Goal: Transaction & Acquisition: Obtain resource

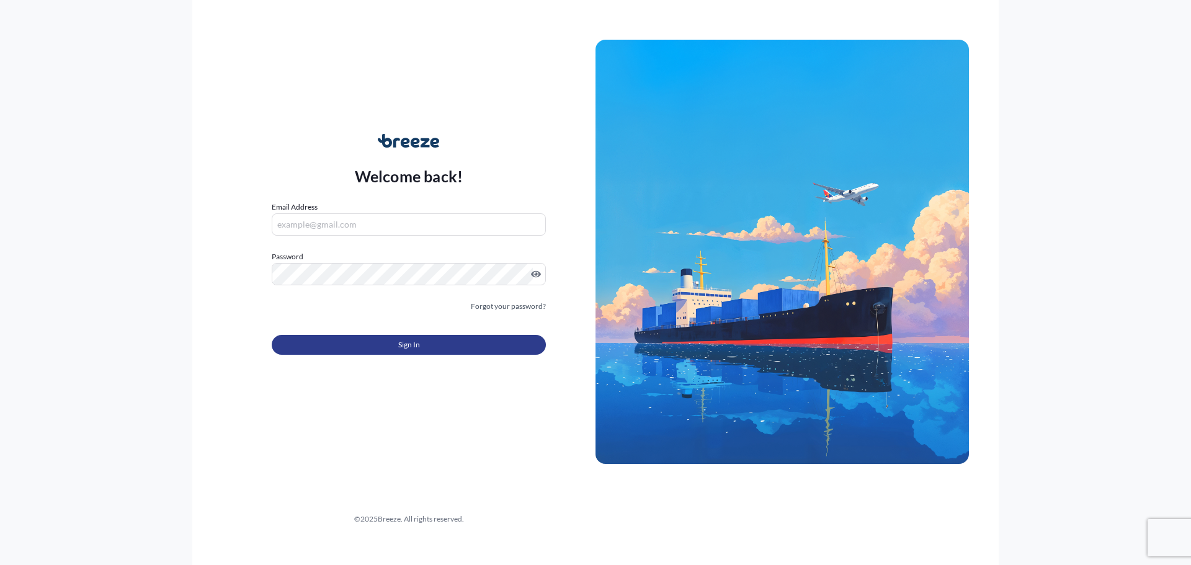
type input "[EMAIL_ADDRESS][DOMAIN_NAME]"
click at [469, 354] on button "Sign In" at bounding box center [409, 345] width 274 height 20
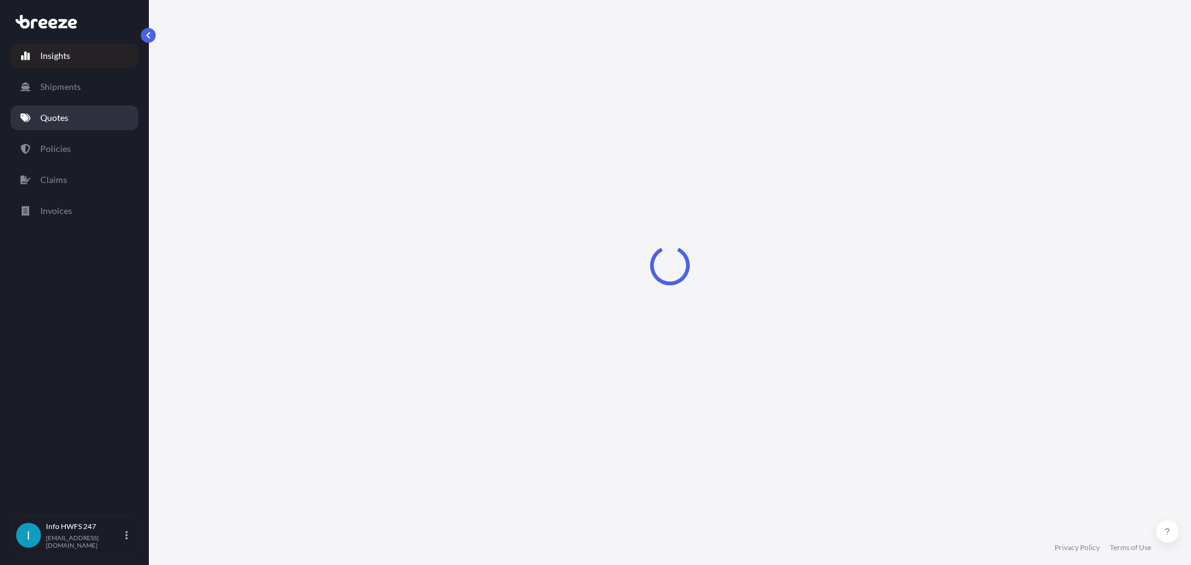
click at [79, 127] on link "Quotes" at bounding box center [75, 117] width 128 height 25
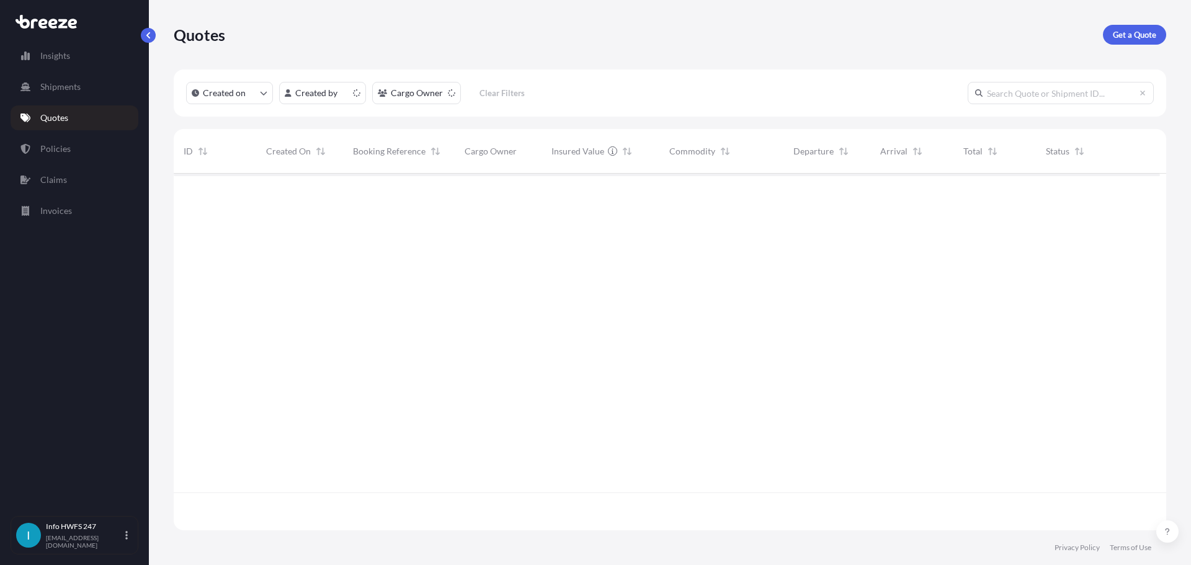
scroll to position [341, 977]
click at [1156, 43] on link "Get a Quote" at bounding box center [1134, 35] width 63 height 20
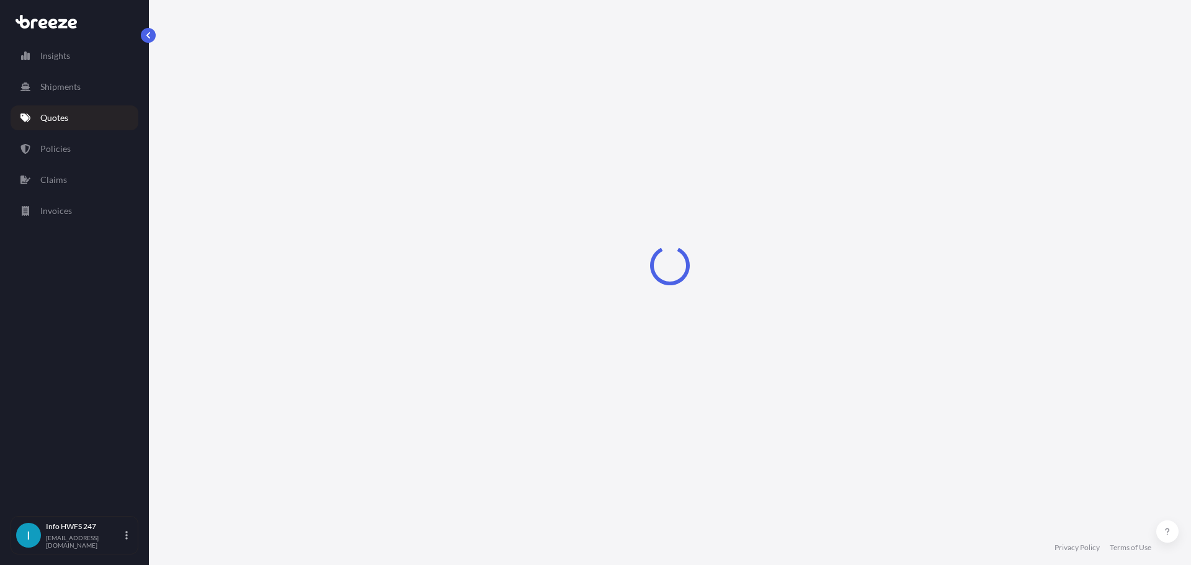
select select "Road"
select select "Air"
select select "1"
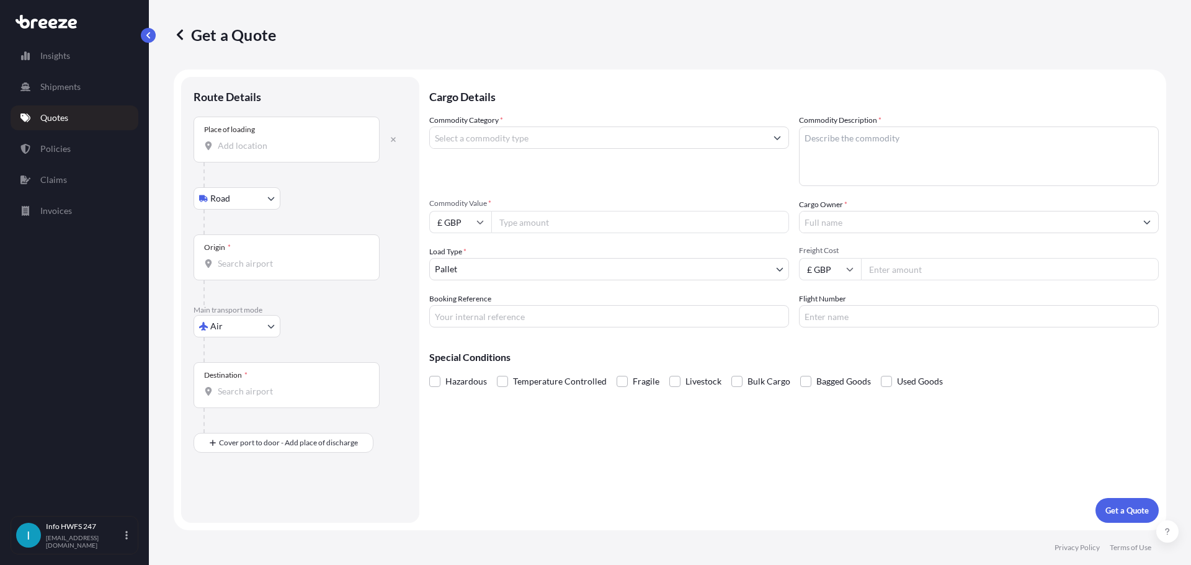
click at [246, 152] on input "Place of loading" at bounding box center [291, 146] width 146 height 12
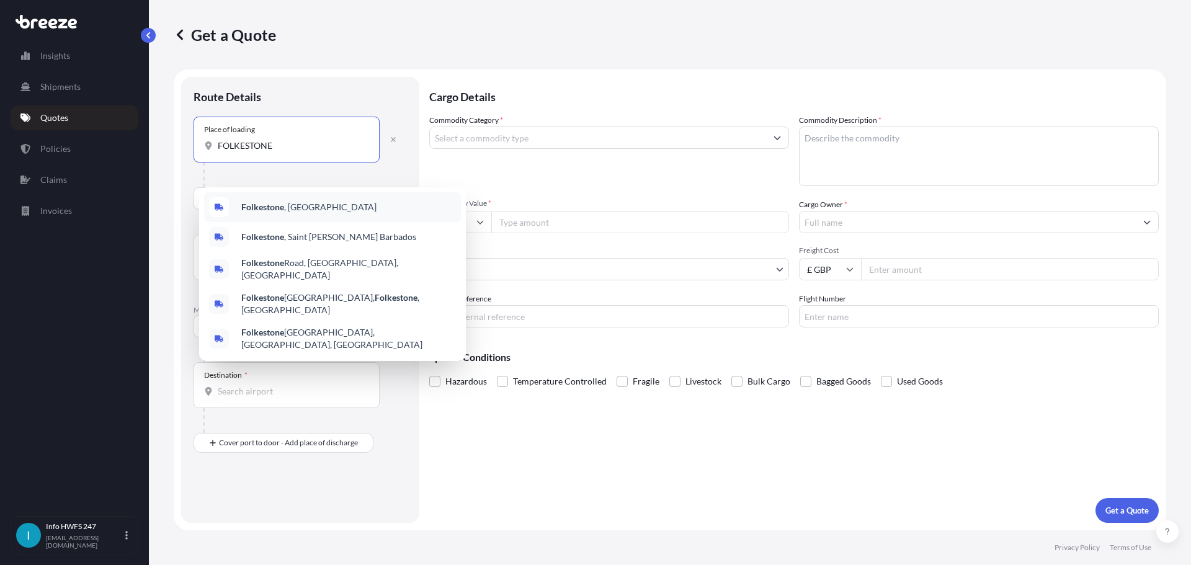
click at [289, 205] on span "[GEOGRAPHIC_DATA] , [GEOGRAPHIC_DATA]" at bounding box center [308, 207] width 135 height 12
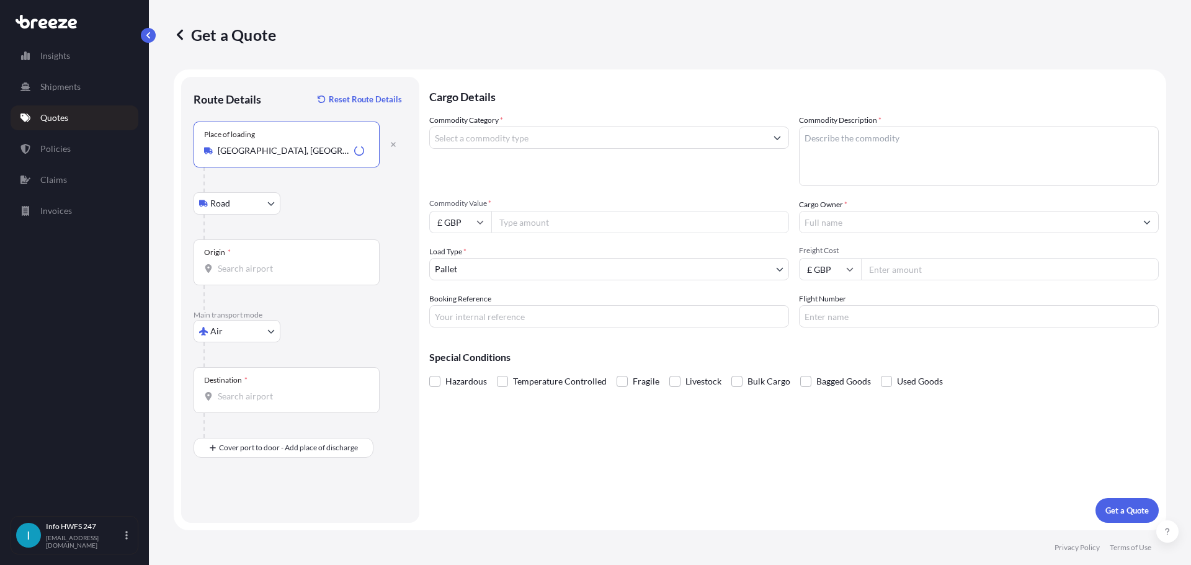
type input "[GEOGRAPHIC_DATA], [GEOGRAPHIC_DATA]"
click at [241, 275] on input "Origin *" at bounding box center [291, 268] width 146 height 12
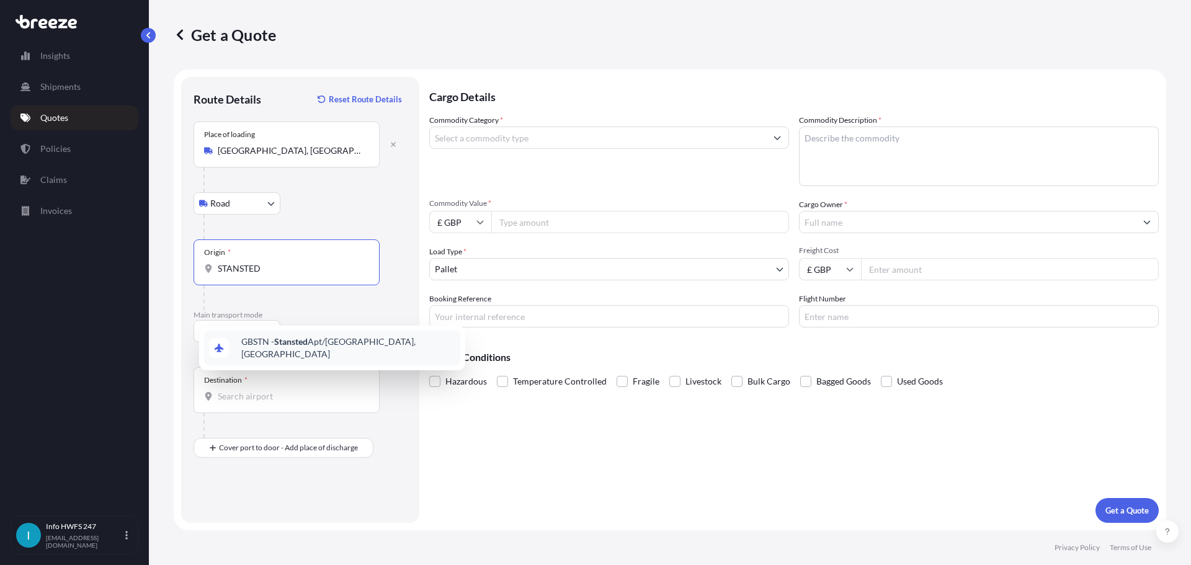
click at [317, 351] on span "GBSTN - Stansted Apt/[GEOGRAPHIC_DATA], [GEOGRAPHIC_DATA]" at bounding box center [348, 348] width 214 height 25
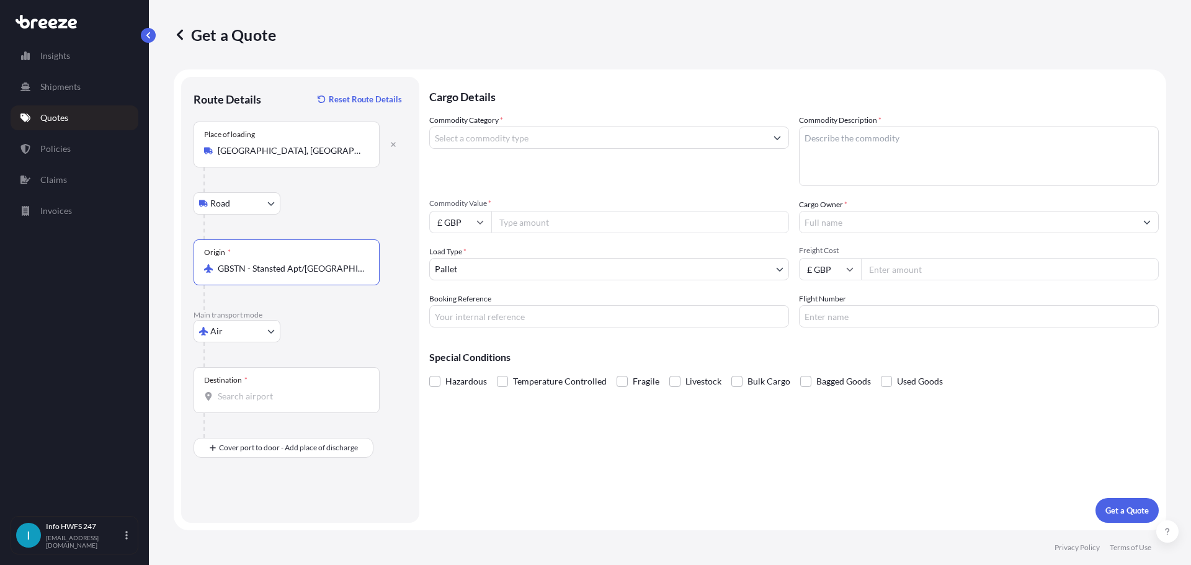
type input "GBSTN - Stansted Apt/[GEOGRAPHIC_DATA], [GEOGRAPHIC_DATA]"
click at [258, 403] on input "Destination *" at bounding box center [291, 396] width 146 height 12
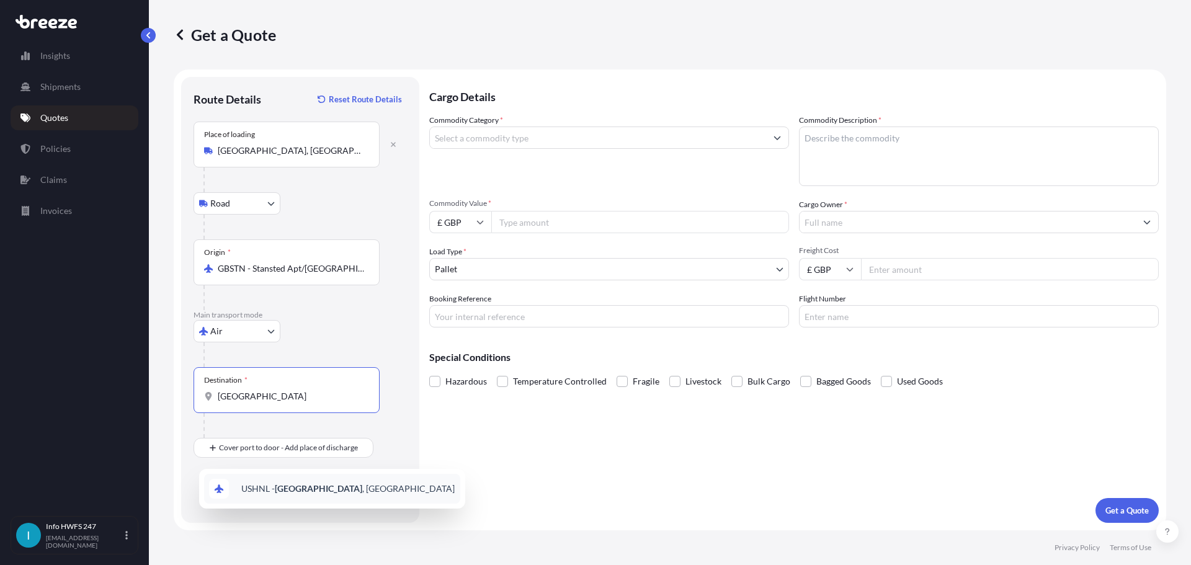
click at [293, 495] on span "USHNL - [GEOGRAPHIC_DATA] , [GEOGRAPHIC_DATA]" at bounding box center [347, 489] width 213 height 12
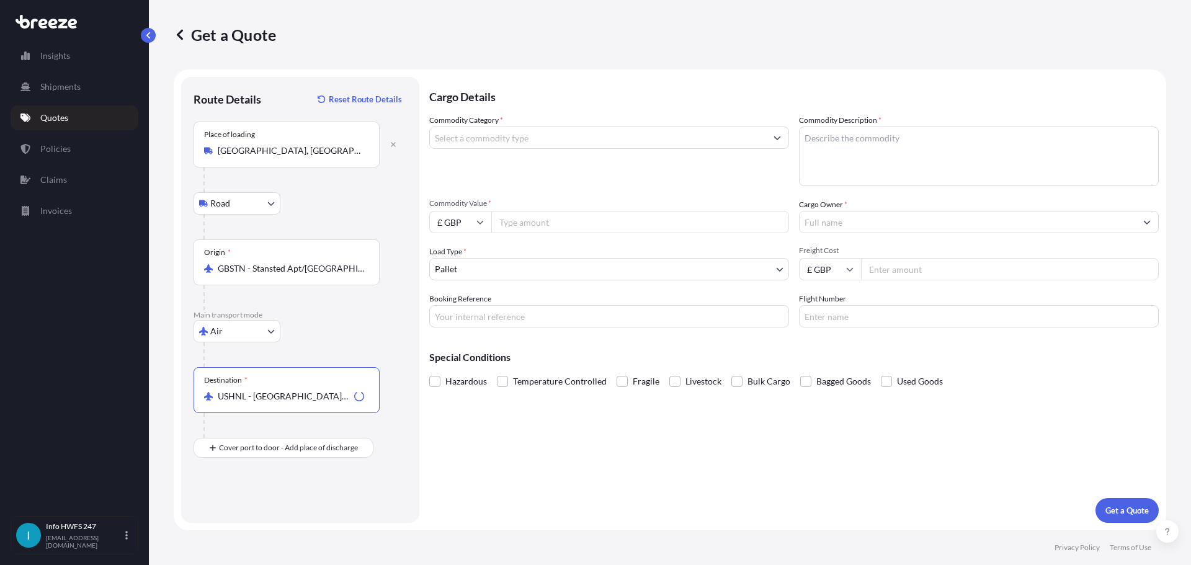
scroll to position [11, 0]
type input "USHNL - [GEOGRAPHIC_DATA], [GEOGRAPHIC_DATA]"
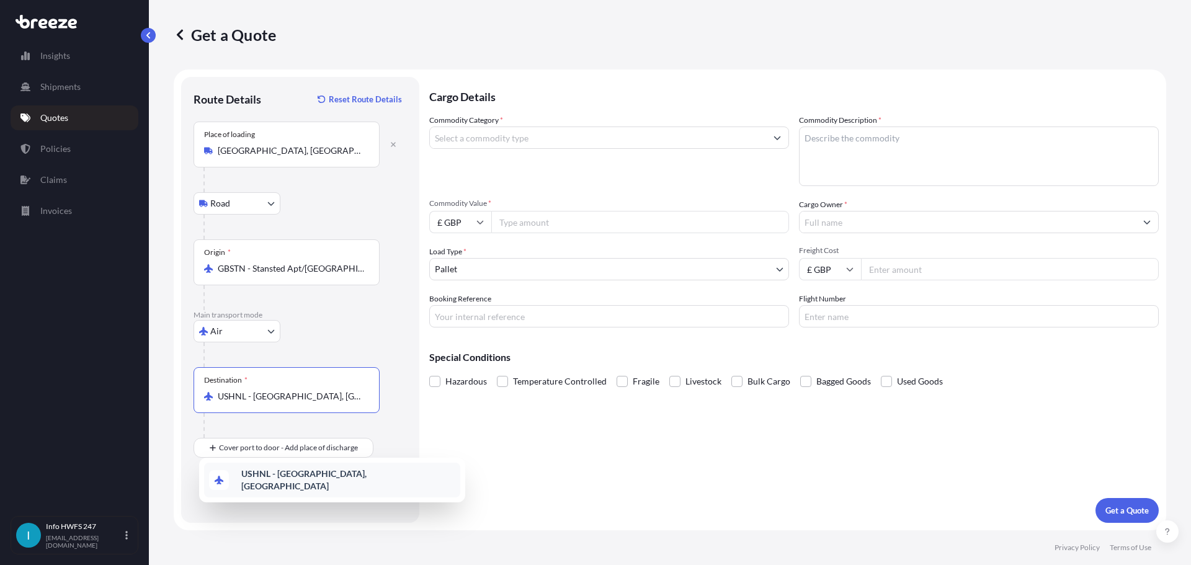
click at [376, 483] on div "USHNL - [GEOGRAPHIC_DATA], [GEOGRAPHIC_DATA]" at bounding box center [332, 480] width 256 height 35
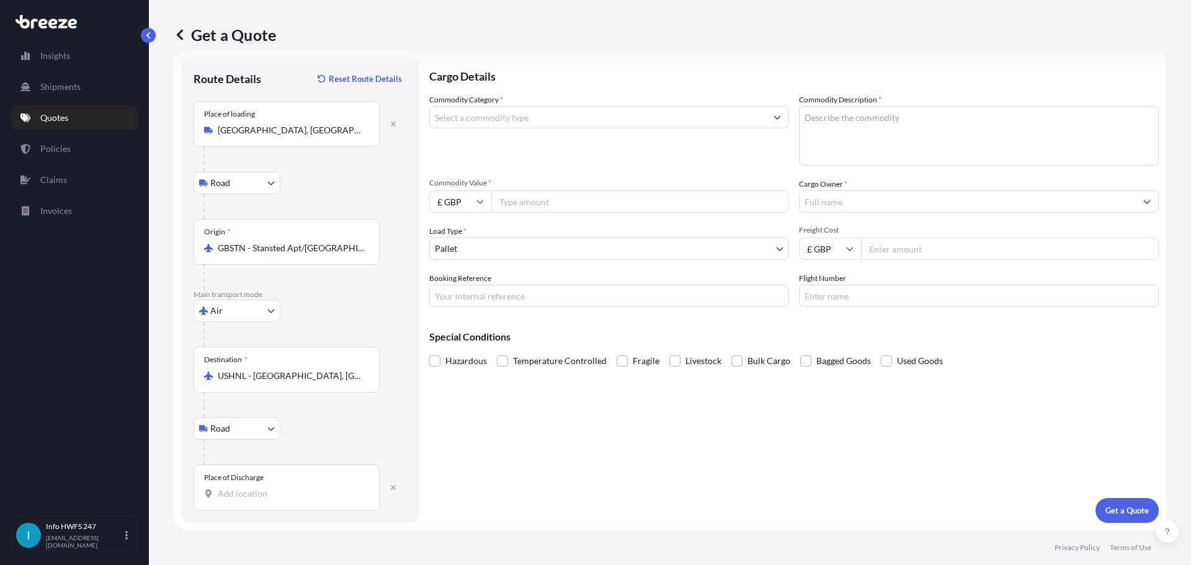
scroll to position [93, 0]
click at [302, 488] on input "Place of Discharge" at bounding box center [291, 494] width 146 height 12
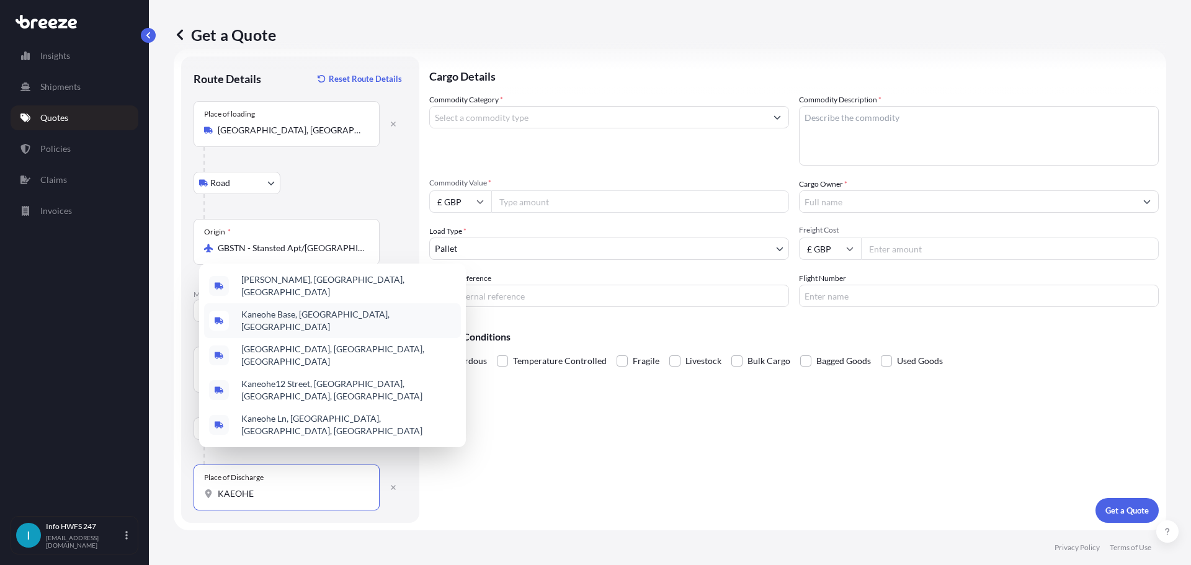
click at [324, 289] on div "[PERSON_NAME], [GEOGRAPHIC_DATA], [GEOGRAPHIC_DATA]" at bounding box center [332, 286] width 257 height 35
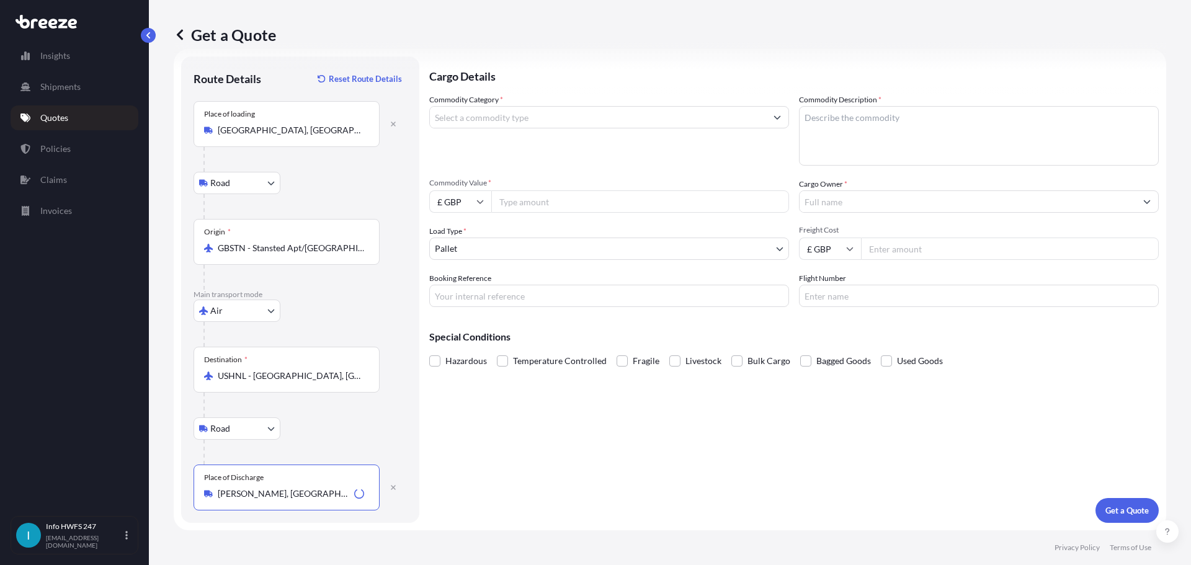
scroll to position [0, 0]
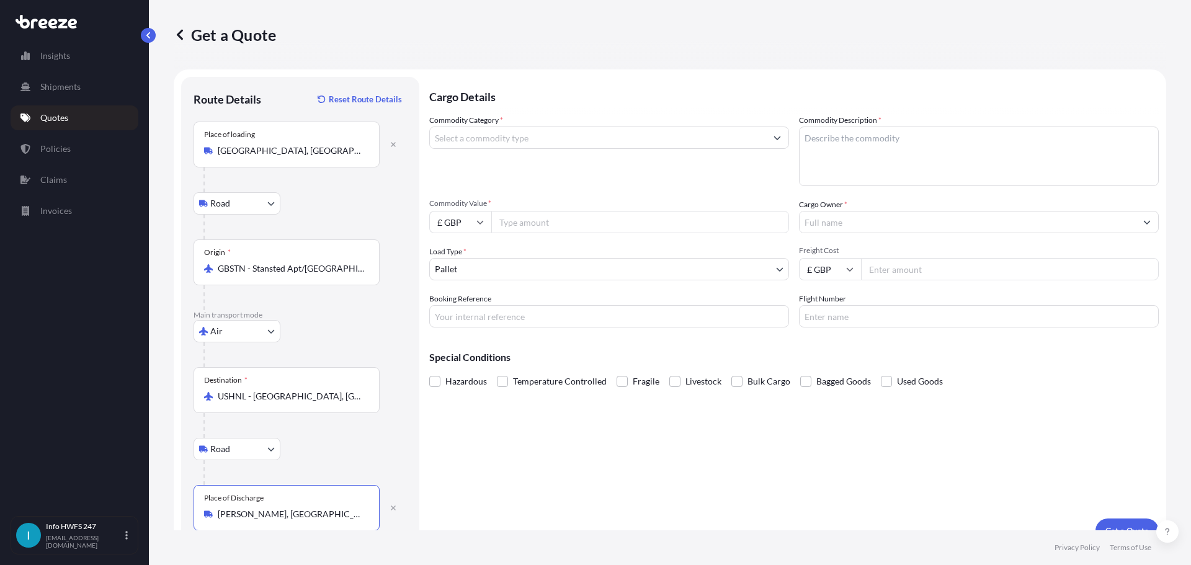
type input "[PERSON_NAME], [GEOGRAPHIC_DATA], [GEOGRAPHIC_DATA]"
click at [474, 149] on input "Commodity Category *" at bounding box center [598, 138] width 336 height 22
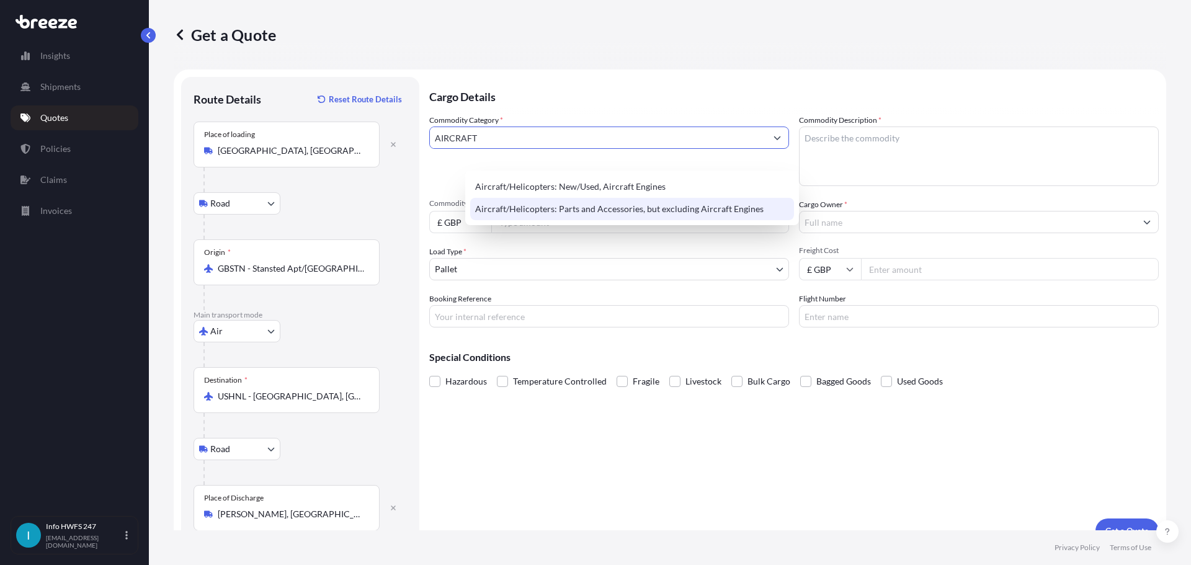
click at [613, 215] on div "Aircraft/Helicopters: Parts and Accessories, but excluding Aircraft Engines" at bounding box center [632, 209] width 324 height 22
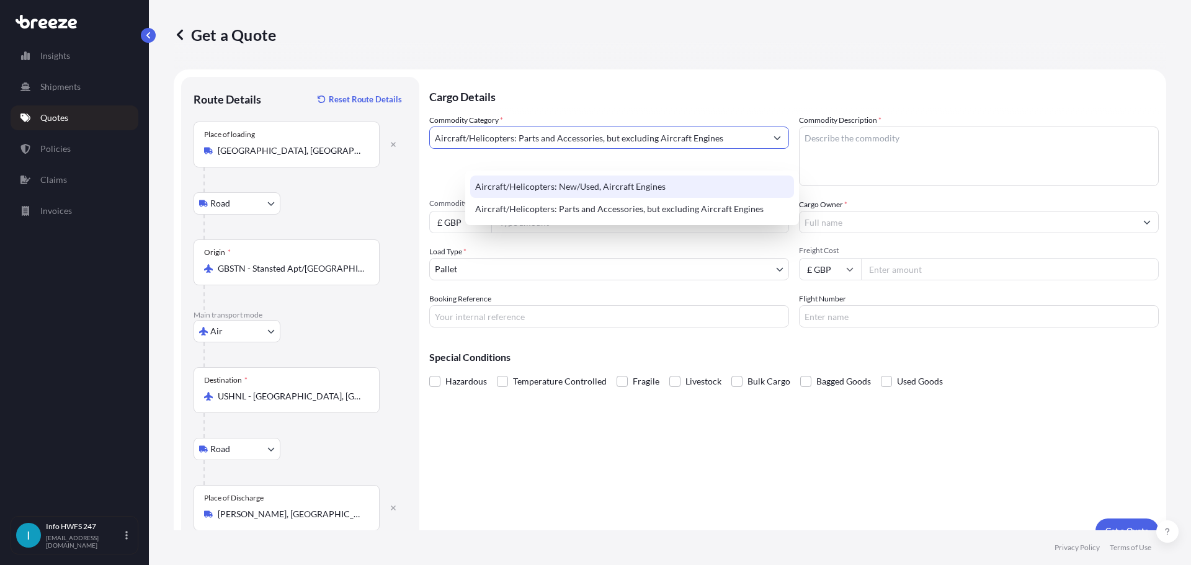
type input "Aircraft/Helicopters: Parts and Accessories, but excluding Aircraft Engines"
click at [916, 166] on textarea "Commodity Description *" at bounding box center [979, 157] width 360 height 60
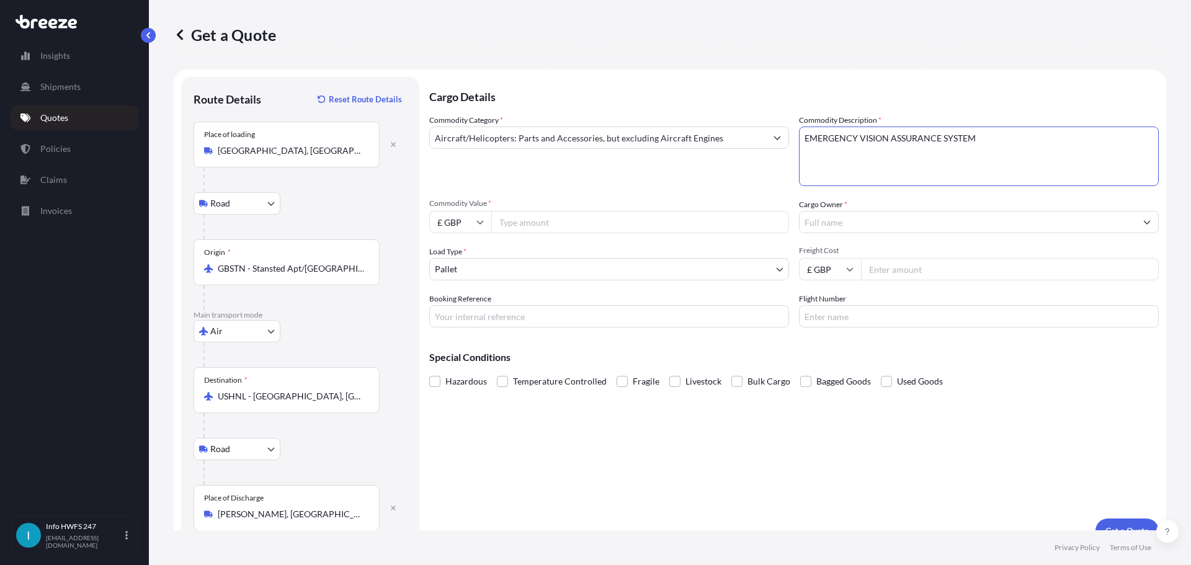
type textarea "EMERGENCY VISION ASSURANCE SYSTEM"
click at [491, 233] on input "£ GBP" at bounding box center [460, 222] width 62 height 22
click at [495, 334] on div "$ USD" at bounding box center [496, 332] width 52 height 24
type input "$ USD"
click at [581, 233] on input "Commodity Value *" at bounding box center [640, 222] width 298 height 22
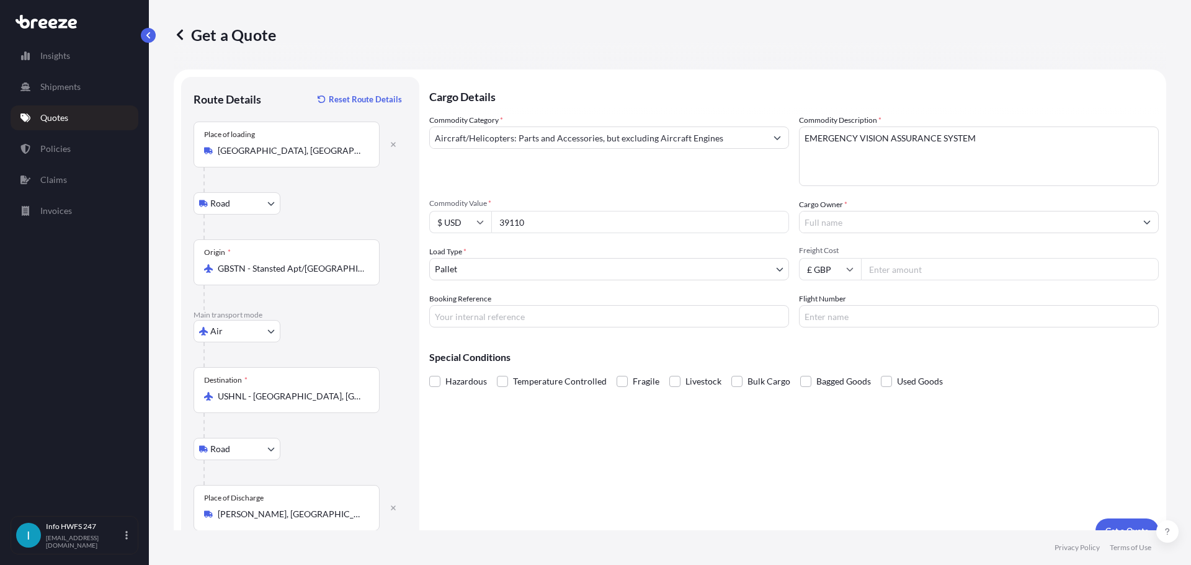
type input "39110"
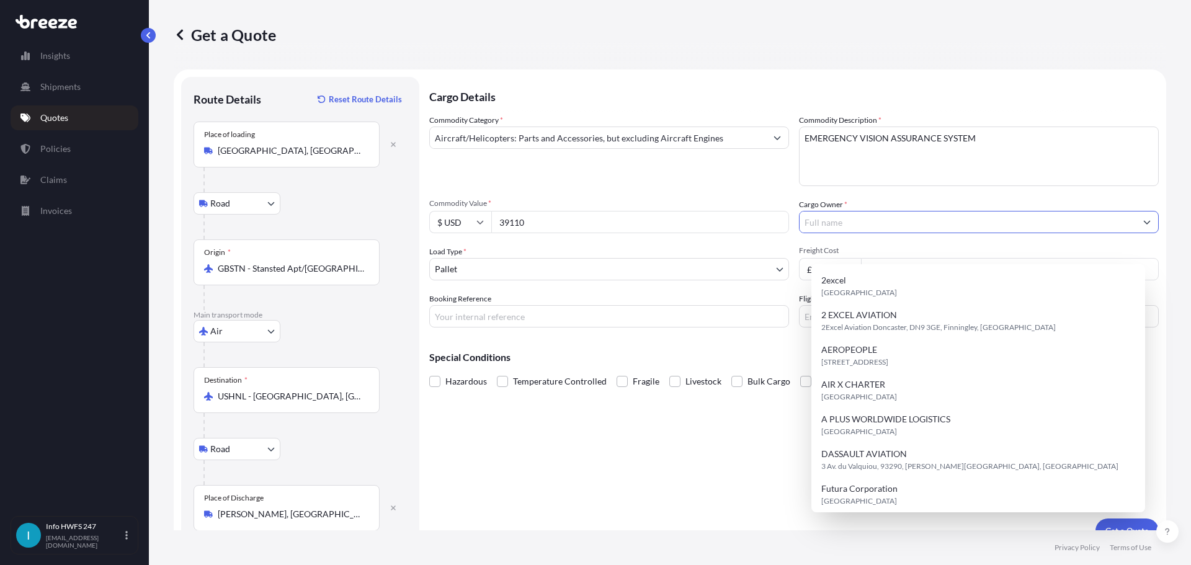
click at [832, 233] on input "Cargo Owner *" at bounding box center [968, 222] width 336 height 22
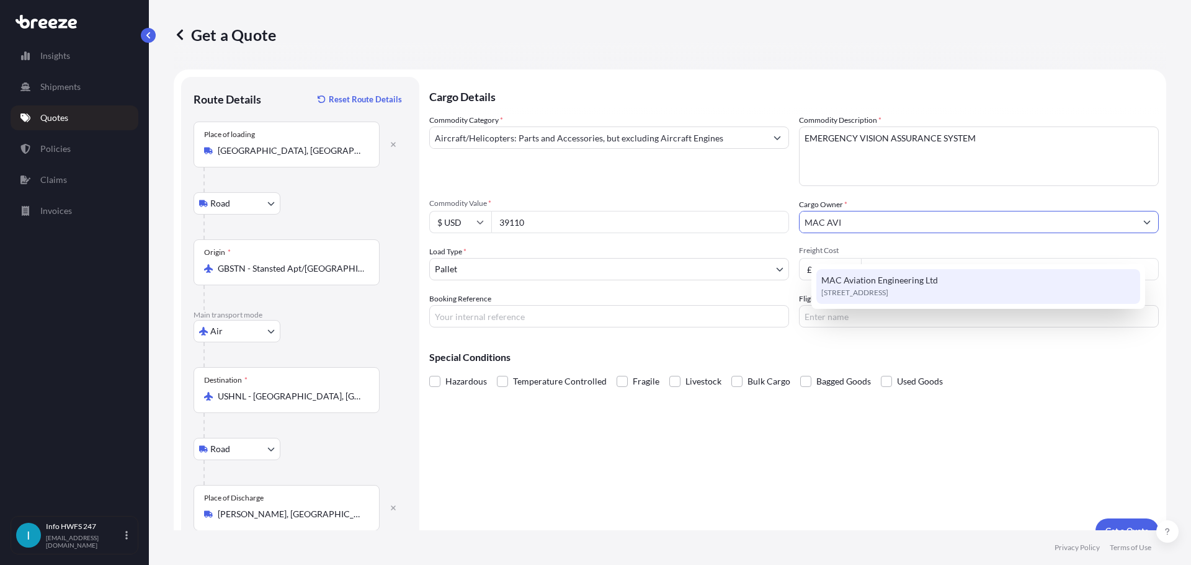
click at [880, 287] on span "MAC Aviation Engineering Ltd" at bounding box center [879, 280] width 117 height 12
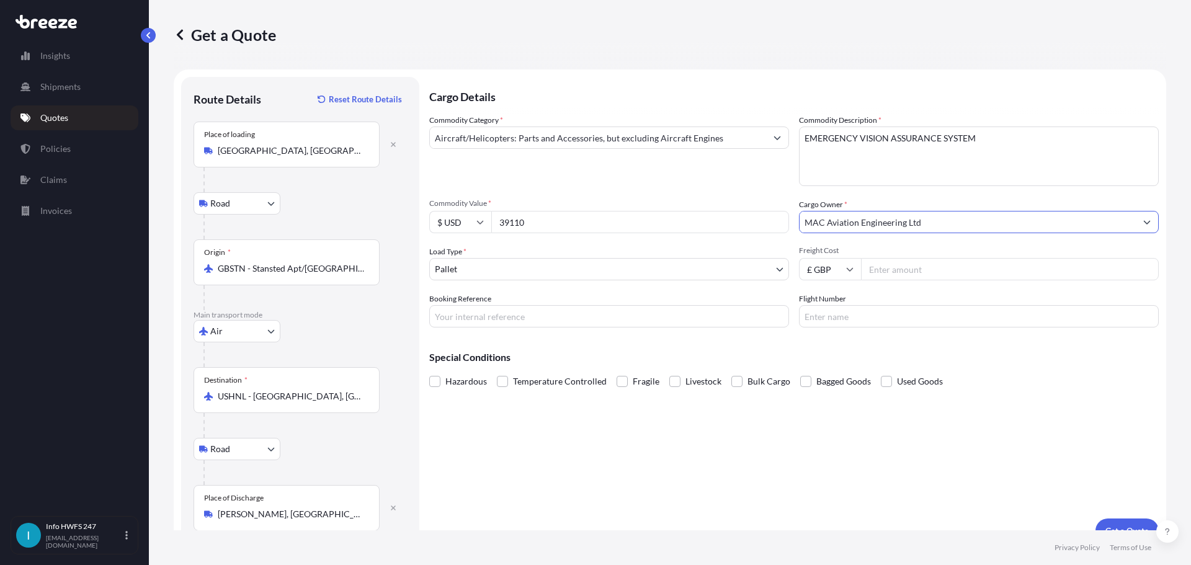
type input "MAC Aviation Engineering Ltd"
click at [561, 302] on body "15 options available. 0 options available. 1 option available. Insights Shipmen…" at bounding box center [595, 282] width 1191 height 565
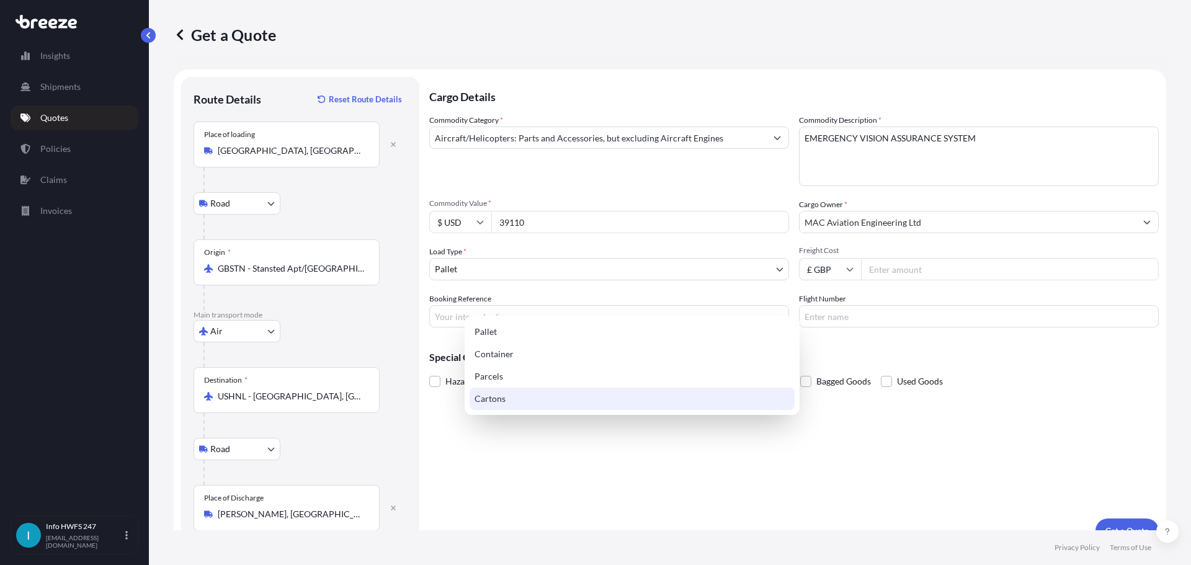
click at [502, 380] on div "Parcels" at bounding box center [632, 376] width 325 height 22
select select "3"
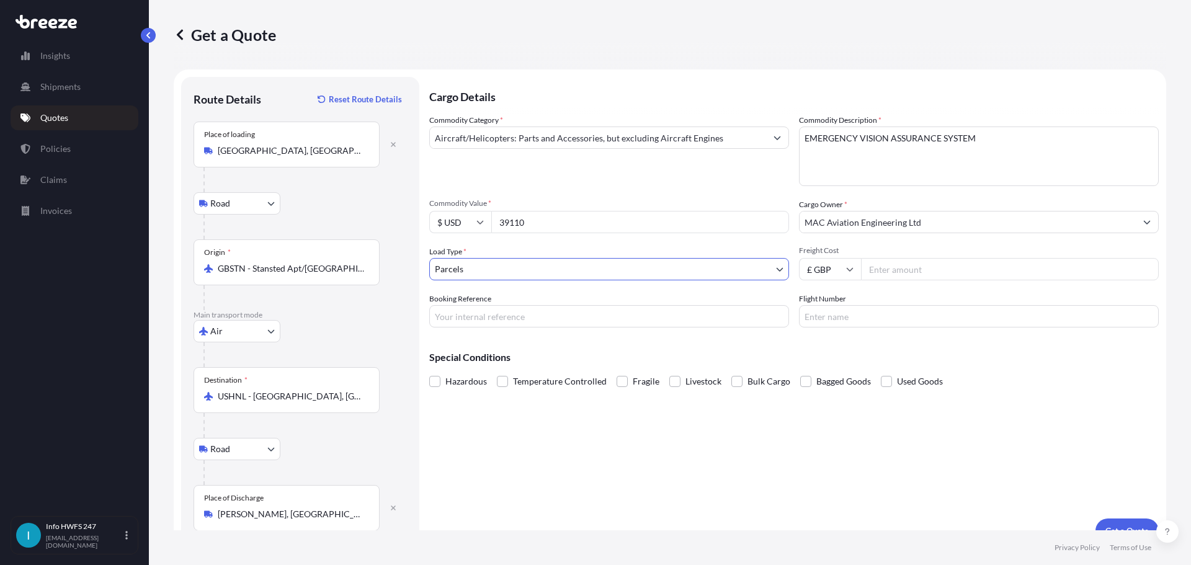
click at [531, 328] on input "Booking Reference" at bounding box center [609, 316] width 360 height 22
click at [524, 328] on input "HE" at bounding box center [609, 316] width 360 height 22
type input "HE167601"
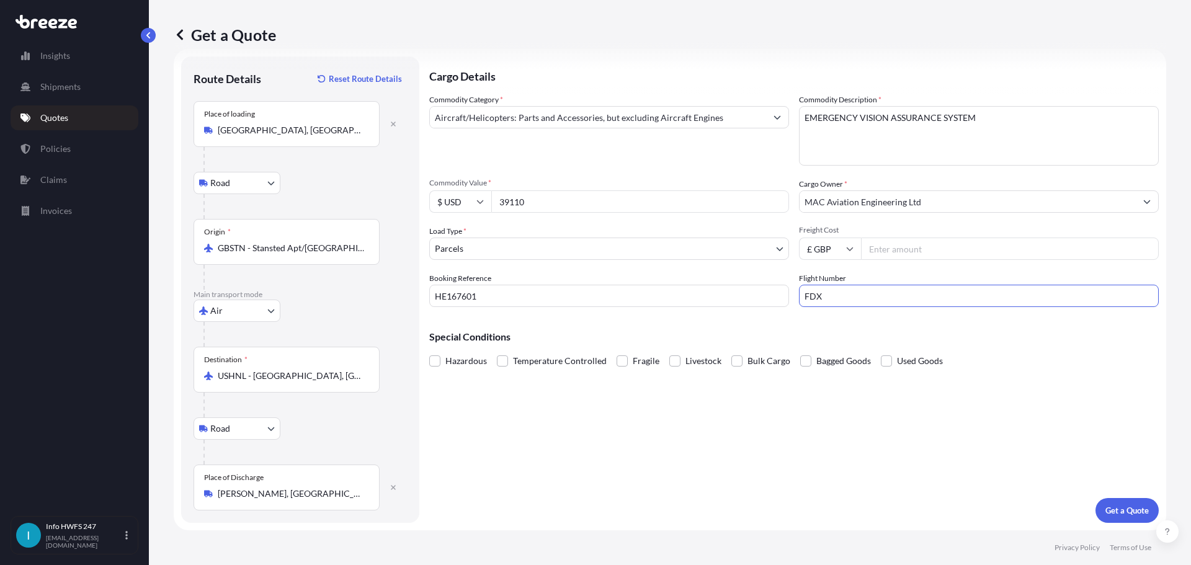
type input "FDX"
click at [1115, 505] on p "Get a Quote" at bounding box center [1126, 510] width 43 height 12
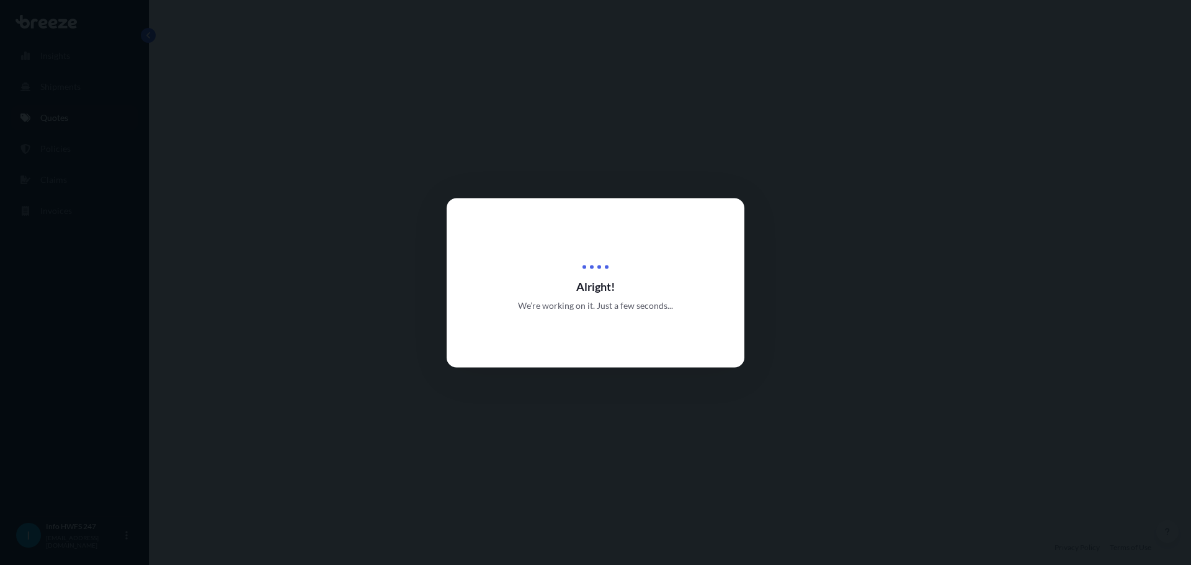
select select "Road"
select select "Air"
select select "Road"
select select "3"
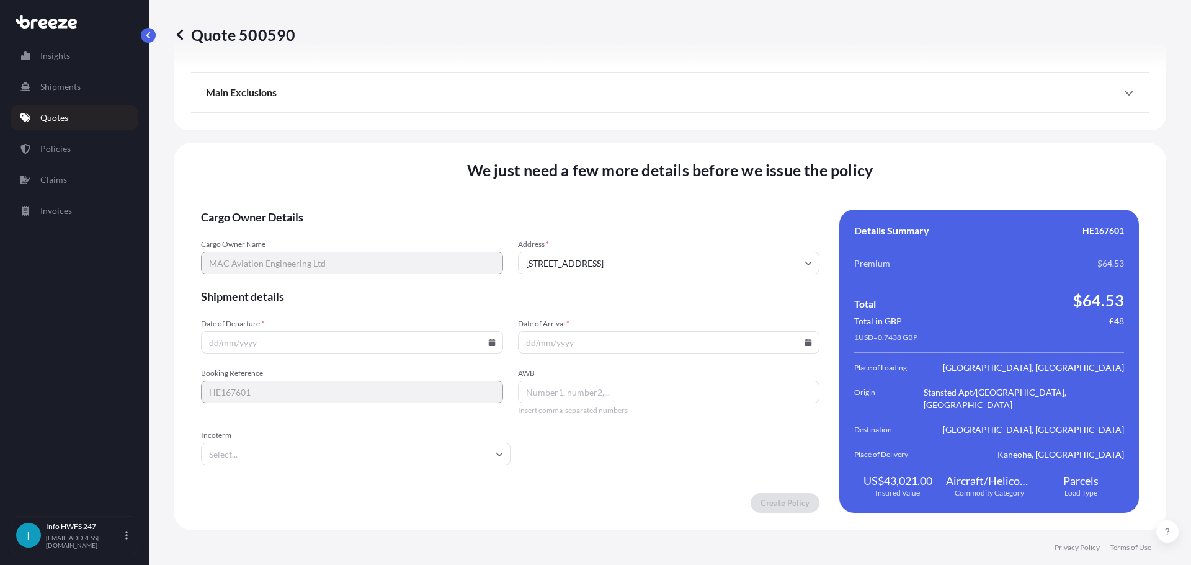
scroll to position [1838, 0]
click at [490, 339] on icon at bounding box center [491, 342] width 7 height 7
click at [383, 183] on button "3" at bounding box center [384, 184] width 20 height 20
type input "[DATE]"
click at [794, 339] on input "Date of Arrival *" at bounding box center [669, 342] width 302 height 22
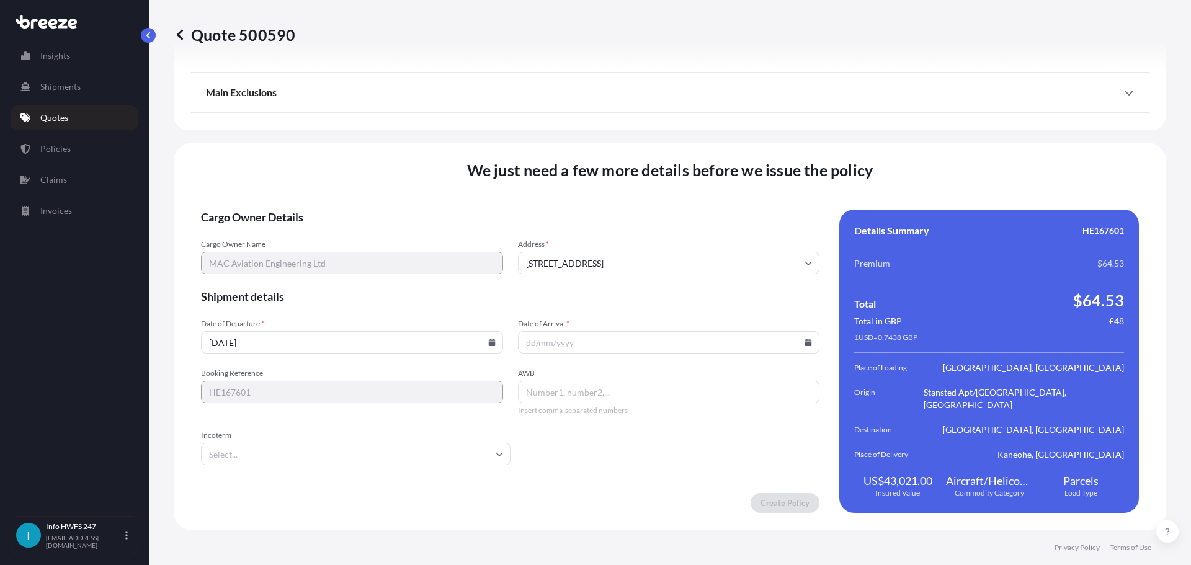
click at [805, 339] on icon at bounding box center [808, 342] width 7 height 7
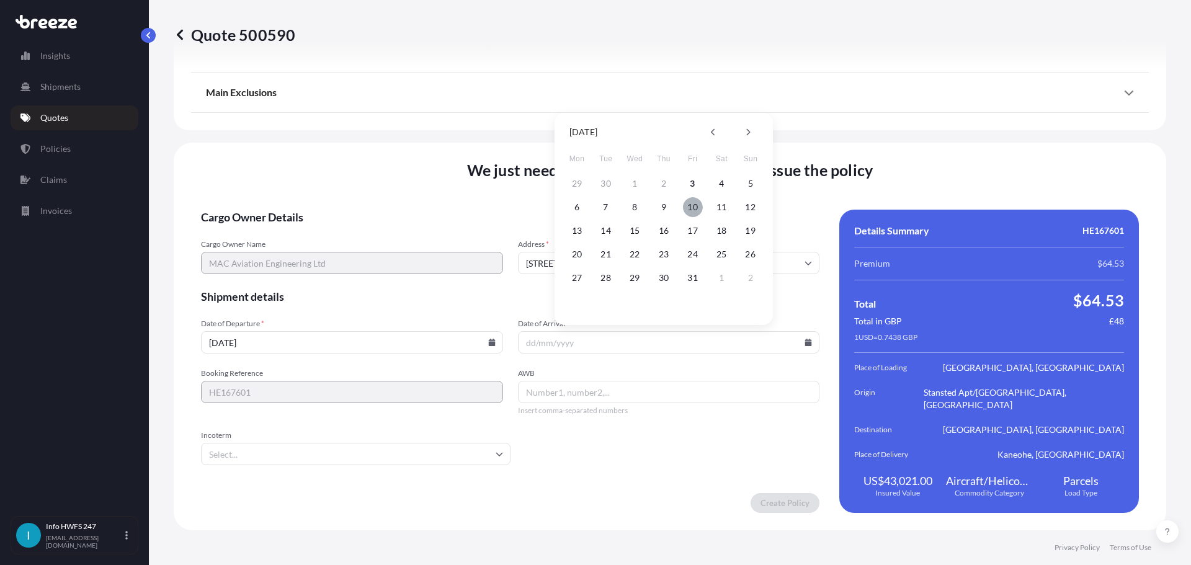
click at [692, 203] on button "10" at bounding box center [693, 207] width 20 height 20
type input "[DATE]"
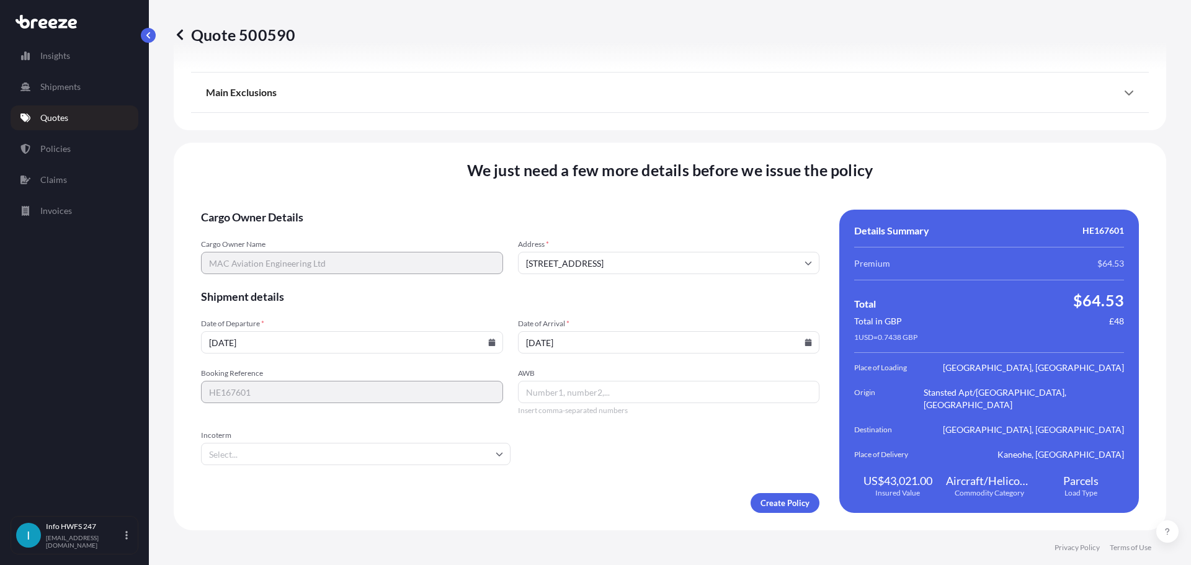
click at [639, 383] on input "AWB" at bounding box center [669, 392] width 302 height 22
paste input "884878556787"
type input "884878556787"
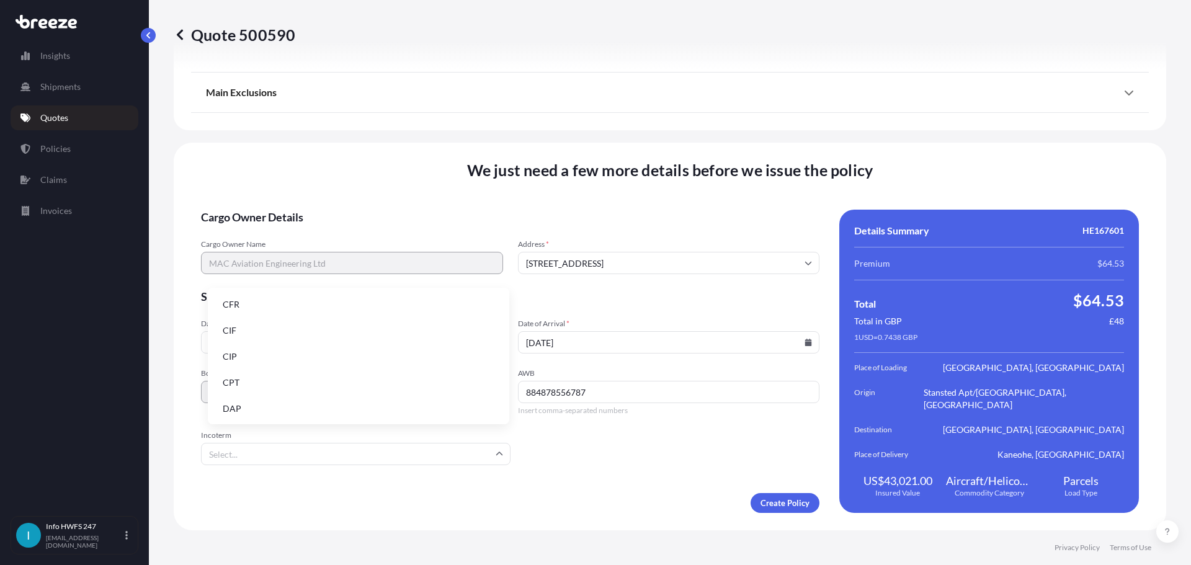
click at [365, 448] on input "Incoterm" at bounding box center [356, 454] width 310 height 22
click at [257, 400] on li "DAP" at bounding box center [359, 409] width 292 height 24
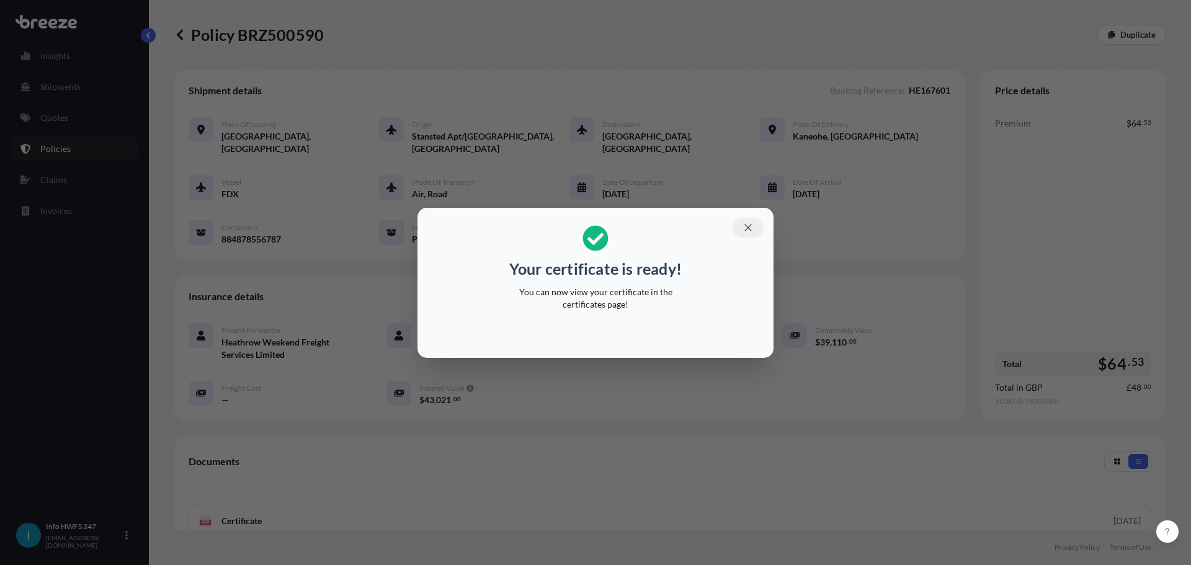
click at [751, 224] on icon "button" at bounding box center [747, 227] width 7 height 7
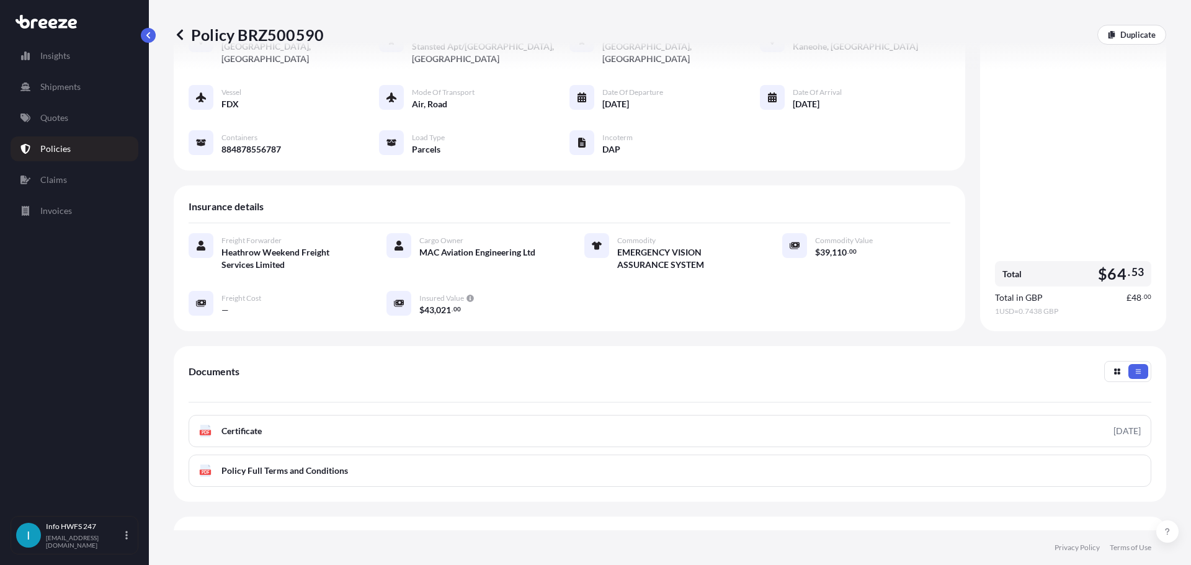
scroll to position [250, 0]
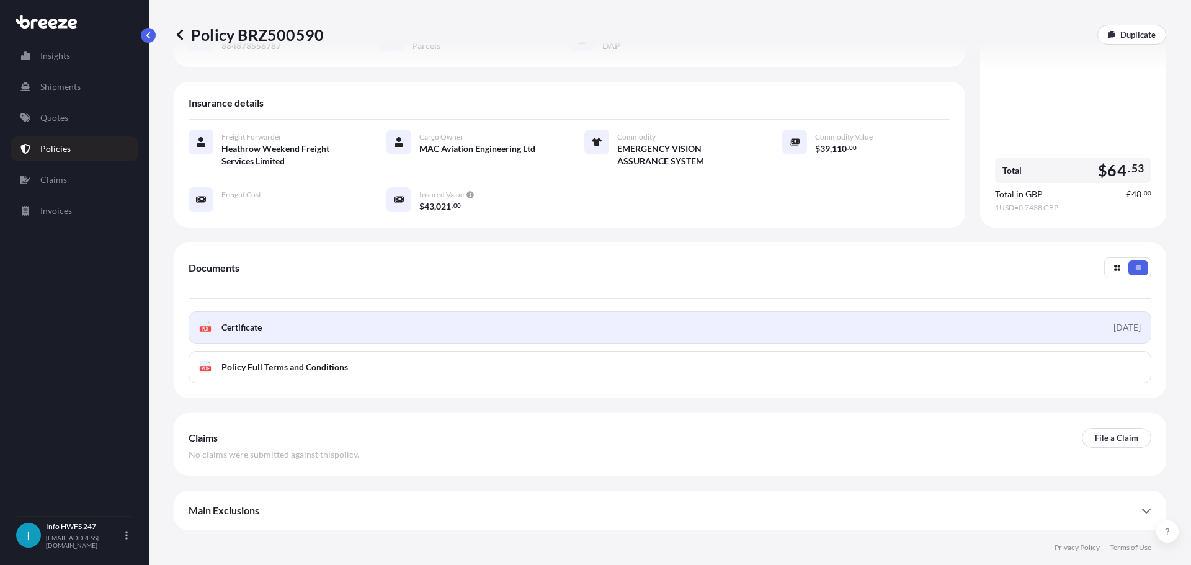
click at [258, 321] on span "Certificate" at bounding box center [241, 327] width 40 height 12
